Goal: Information Seeking & Learning: Check status

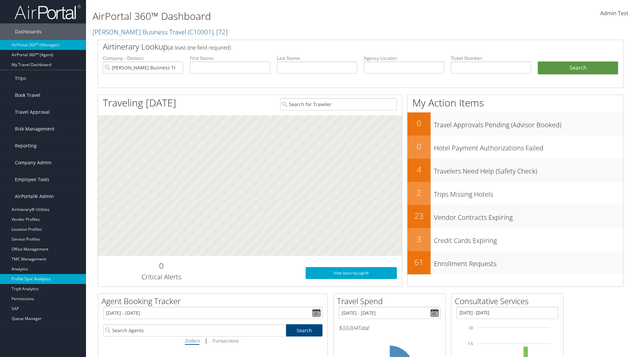
click at [43, 279] on link "Profile Sync Analytics" at bounding box center [43, 279] width 86 height 10
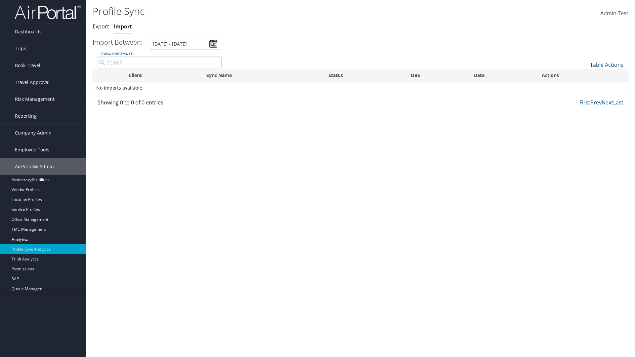
click at [185, 44] on input "8/8/2025 - 9/9/2025" at bounding box center [184, 44] width 69 height 12
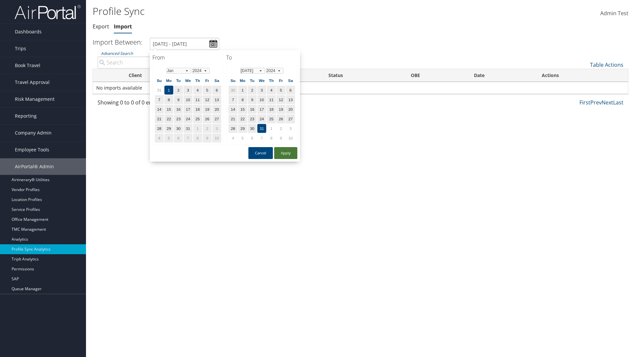
click at [286, 153] on button "Apply" at bounding box center [285, 153] width 23 height 12
type input "1/1/2024 - 7/31/2024"
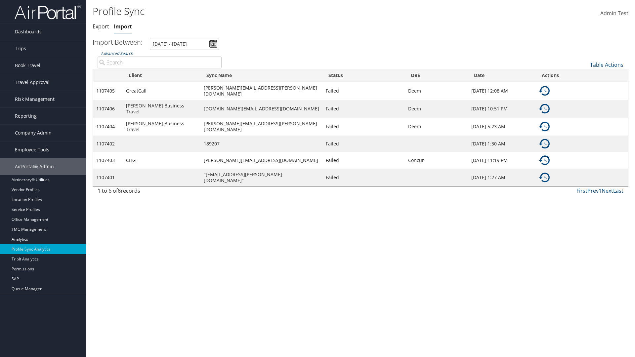
click at [117, 53] on link "Advanced Search" at bounding box center [117, 54] width 32 height 6
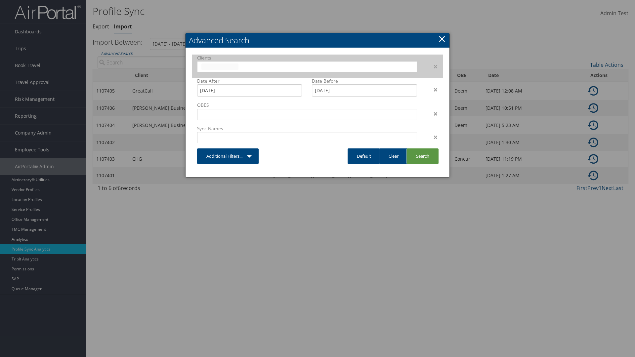
click at [238, 66] on input "text" at bounding box center [219, 67] width 37 height 7
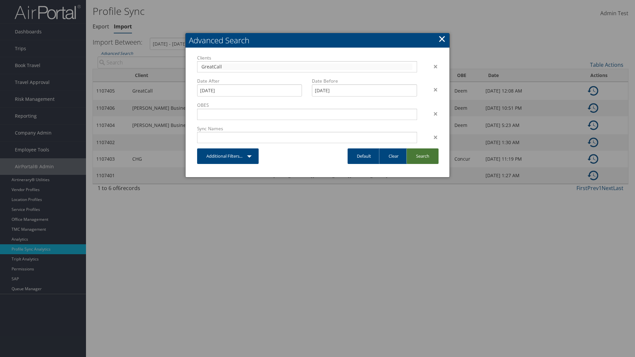
type input "GreatCall"
click at [422, 156] on link "Search" at bounding box center [423, 157] width 32 height 16
type input "GreatCall"
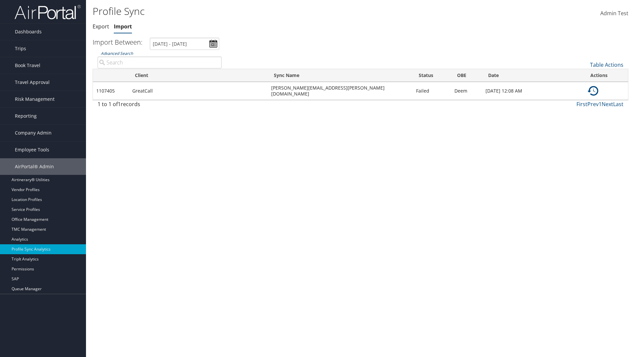
click at [117, 53] on link "Advanced Search" at bounding box center [117, 54] width 32 height 6
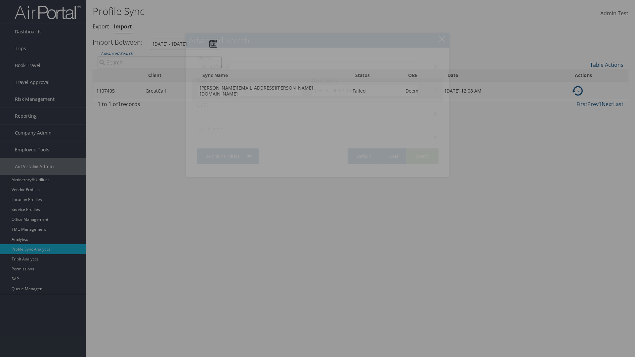
click at [432, 89] on div "×" at bounding box center [432, 90] width 21 height 8
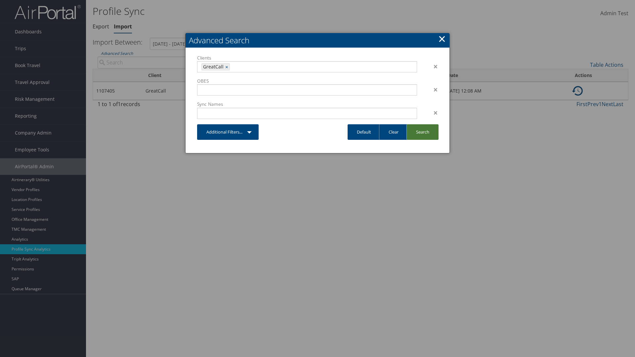
click at [422, 132] on link "Search" at bounding box center [423, 132] width 32 height 16
